Goal: Task Accomplishment & Management: Manage account settings

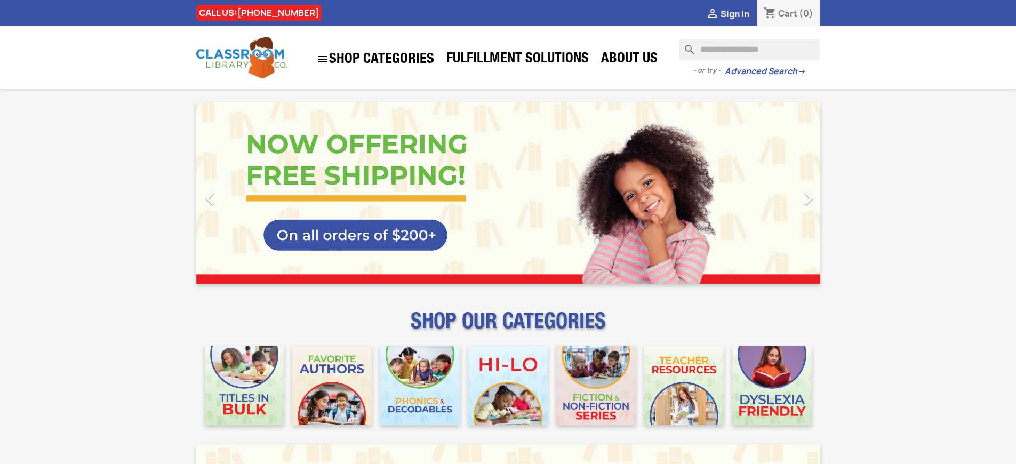
click at [740, 13] on span "Sign in" at bounding box center [735, 14] width 29 height 12
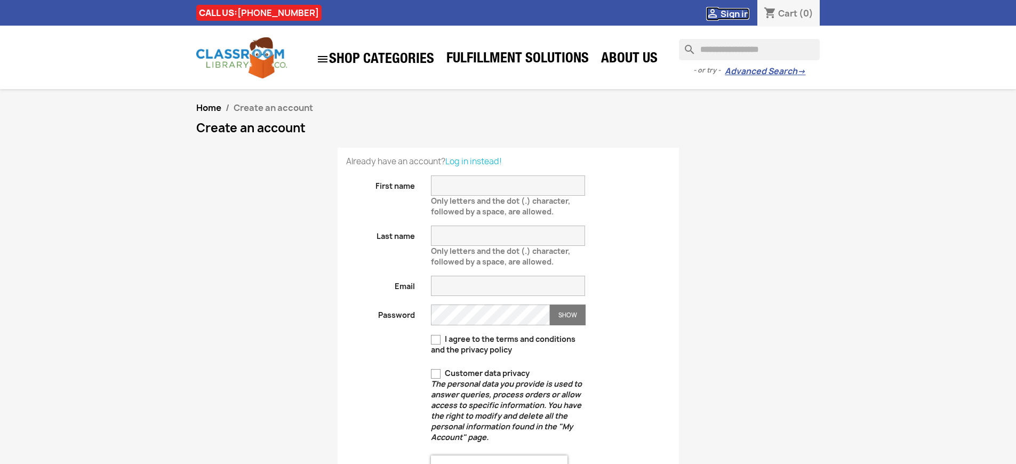
click at [740, 13] on span "Sign in" at bounding box center [735, 14] width 29 height 12
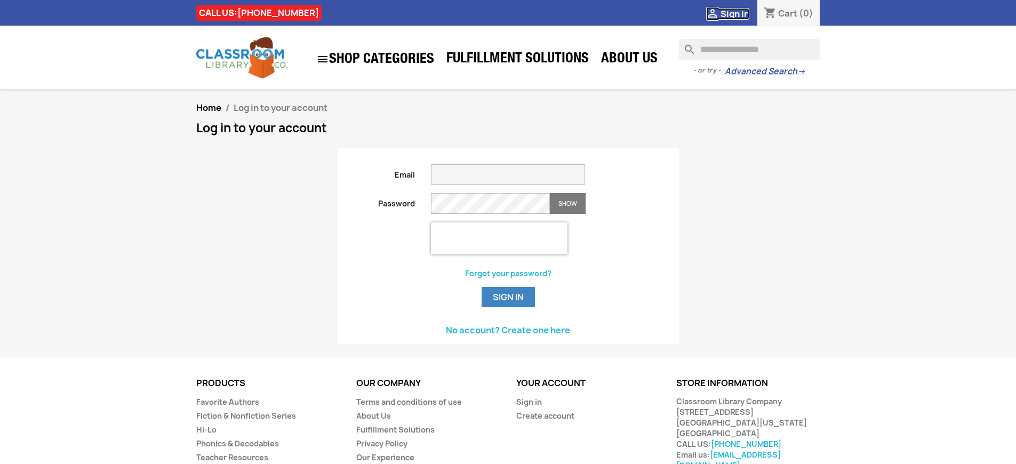
click at [740, 13] on span "Sign in" at bounding box center [735, 14] width 29 height 12
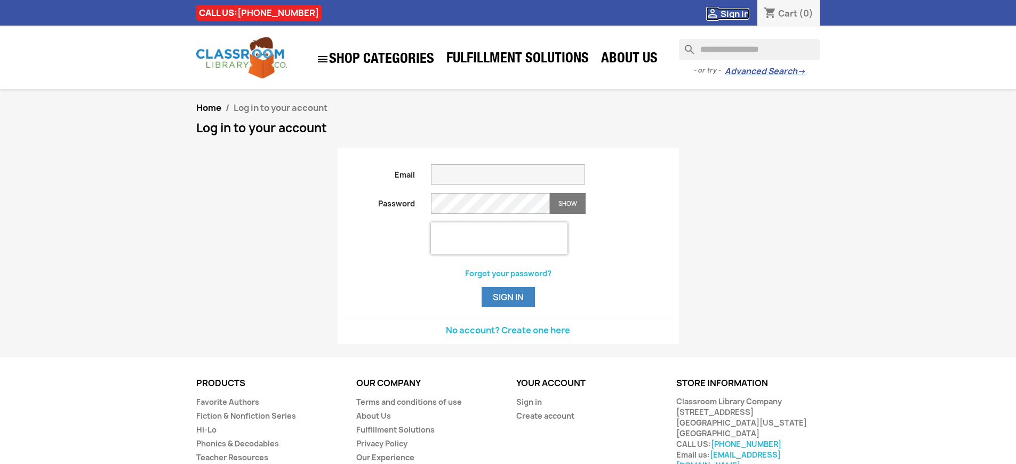
click at [740, 13] on span "Sign in" at bounding box center [735, 14] width 29 height 12
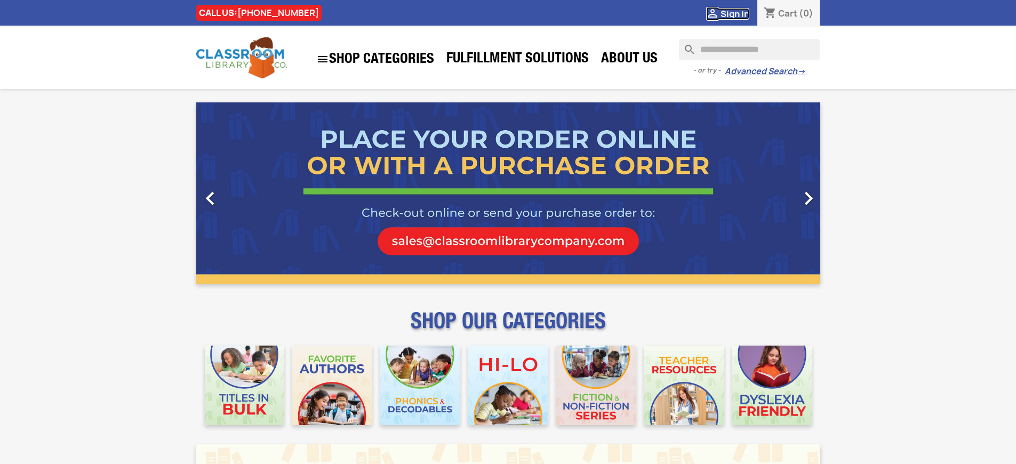
click at [740, 13] on span "Sign in" at bounding box center [735, 14] width 29 height 12
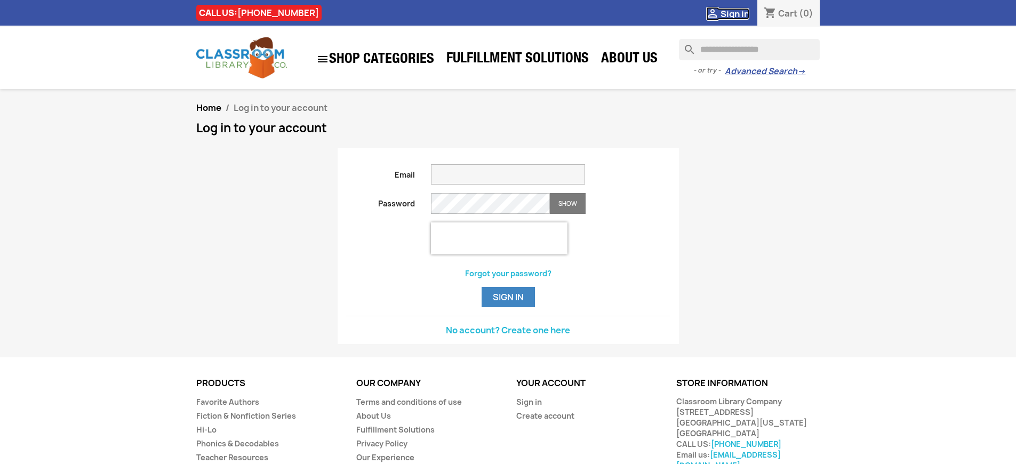
click at [740, 13] on span "Sign in" at bounding box center [735, 14] width 29 height 12
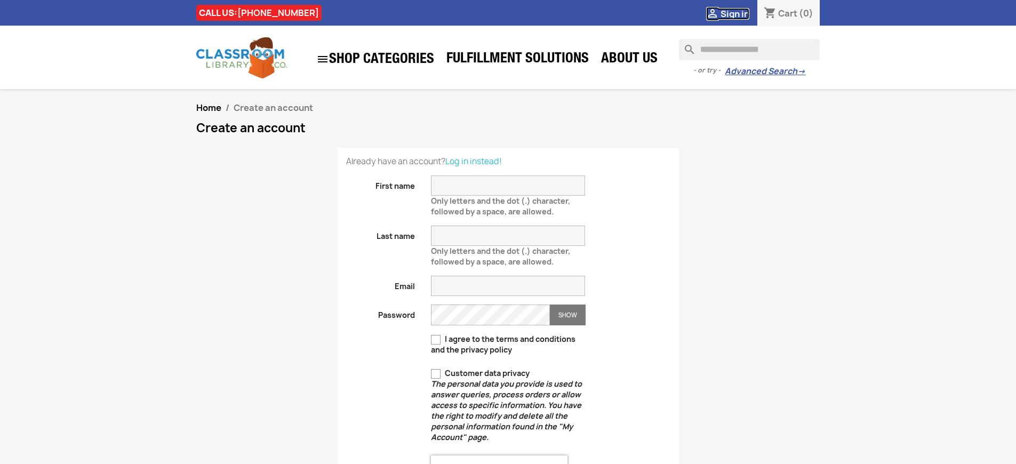
click at [740, 13] on span "Sign in" at bounding box center [735, 14] width 29 height 12
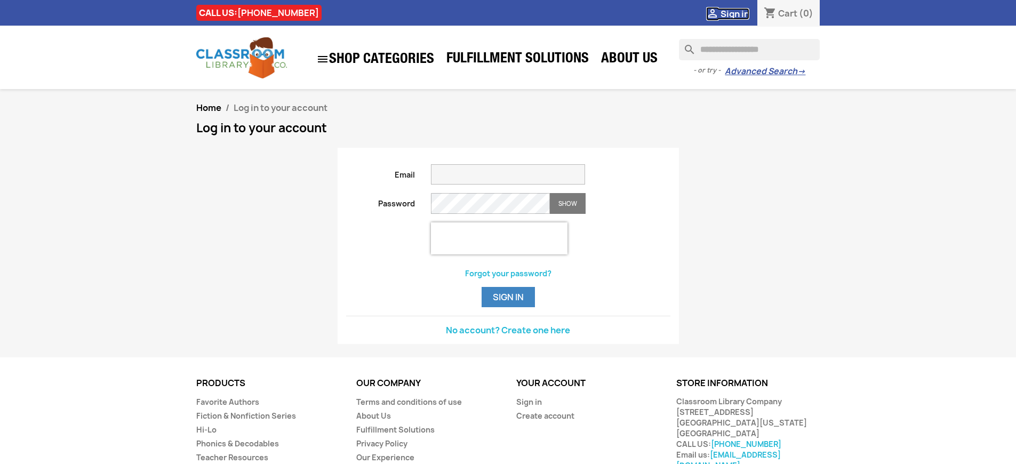
click at [740, 13] on span "Sign in" at bounding box center [735, 14] width 29 height 12
click at [508, 307] on button "Sign in" at bounding box center [508, 297] width 53 height 20
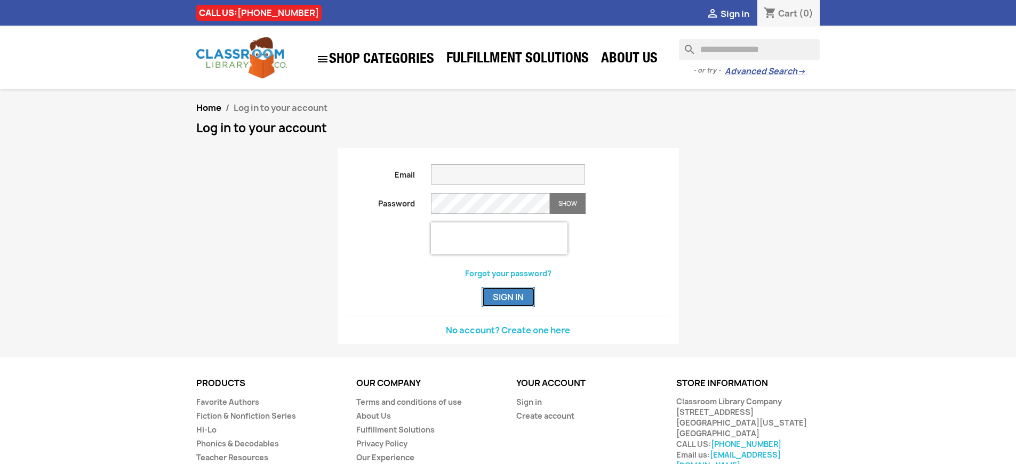
click at [508, 307] on button "Sign in" at bounding box center [508, 297] width 53 height 20
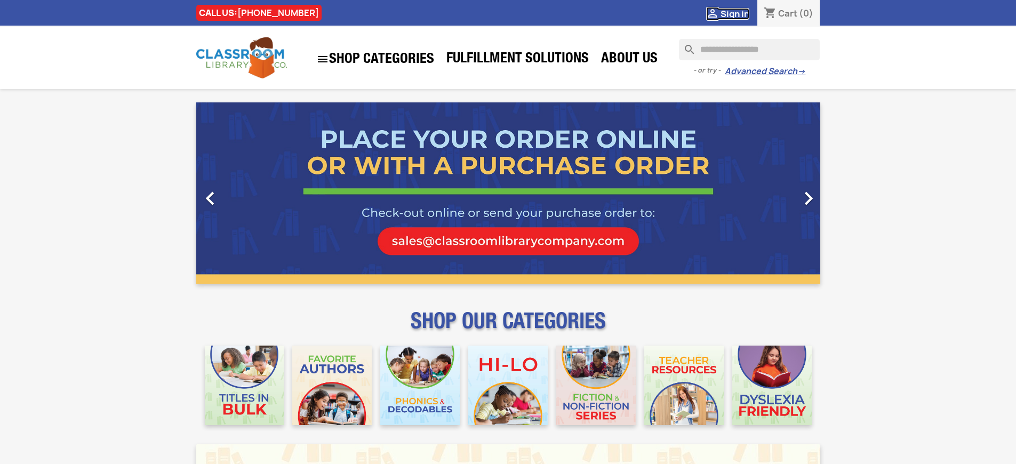
click at [740, 13] on span "Sign in" at bounding box center [735, 14] width 29 height 12
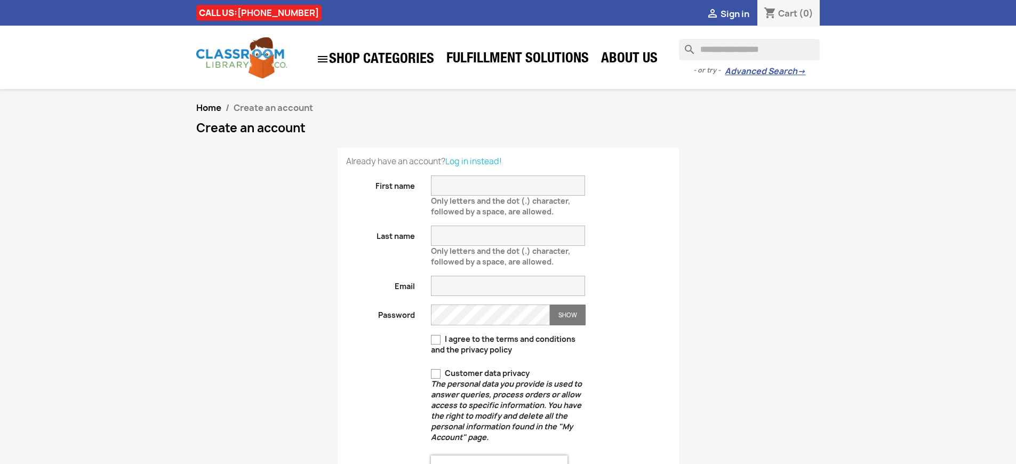
click at [740, 13] on span "Sign in" at bounding box center [735, 14] width 29 height 12
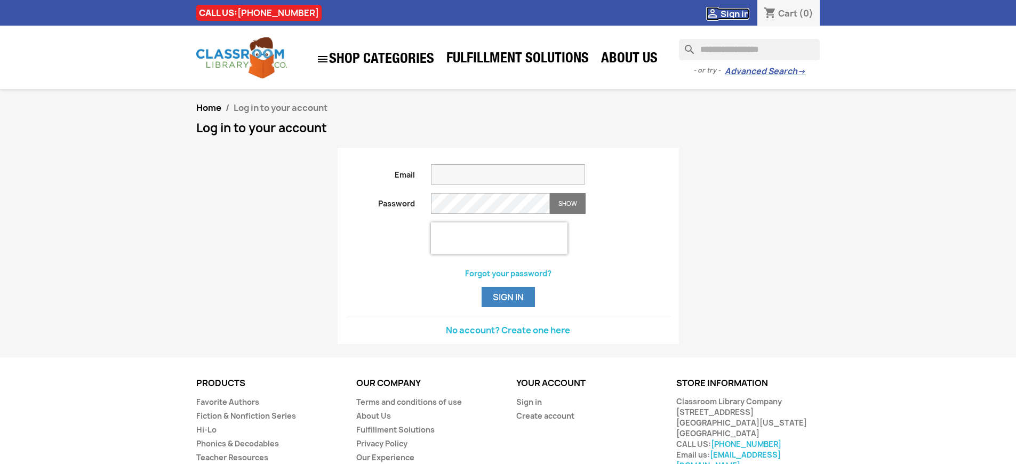
click at [740, 13] on span "Sign in" at bounding box center [735, 14] width 29 height 12
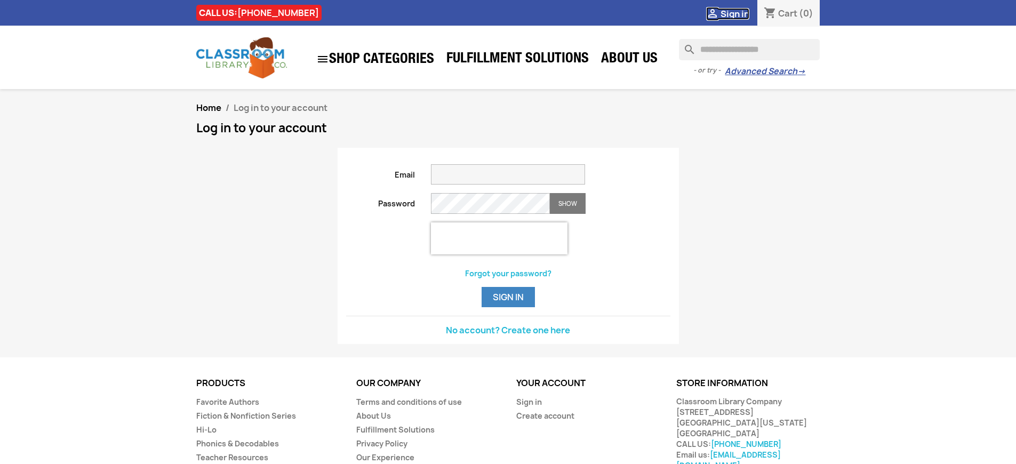
click at [740, 13] on span "Sign in" at bounding box center [735, 14] width 29 height 12
click at [528, 407] on link "Sign in" at bounding box center [529, 402] width 26 height 10
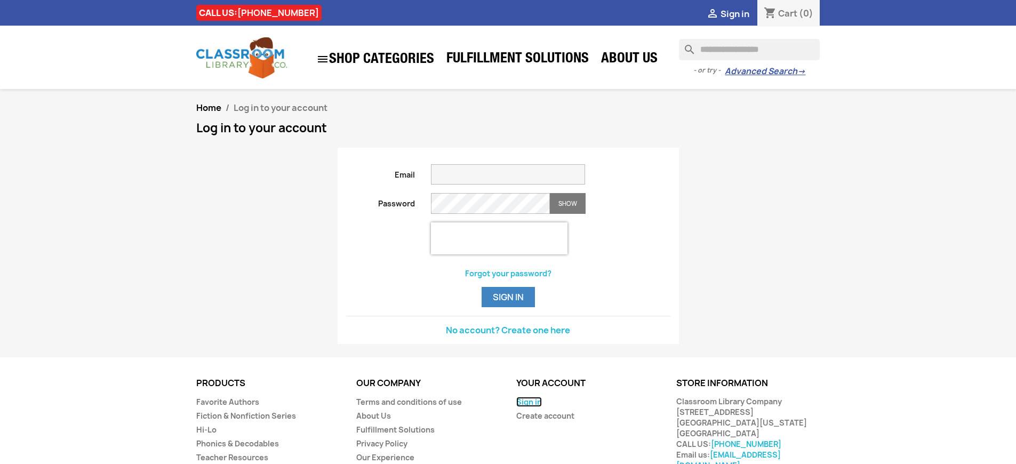
click at [528, 407] on link "Sign in" at bounding box center [529, 402] width 26 height 10
